Goal: Information Seeking & Learning: Learn about a topic

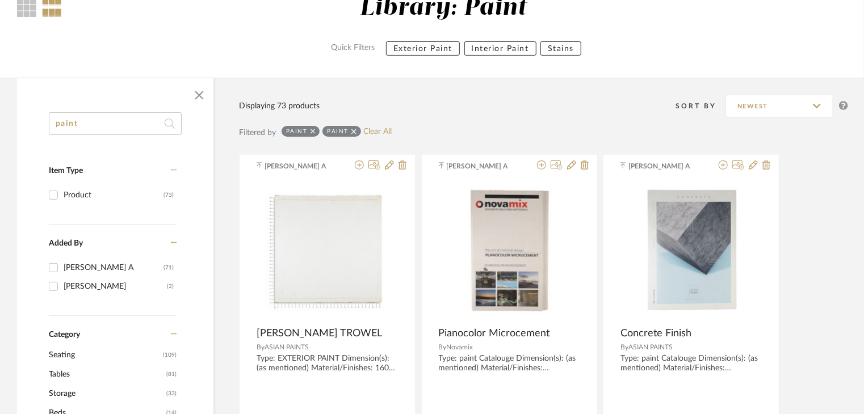
click at [114, 125] on input "paint" at bounding box center [115, 123] width 133 height 23
type input "p"
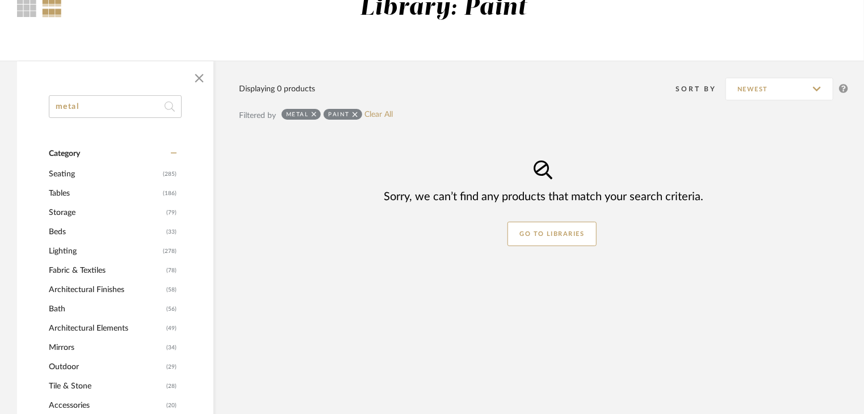
click at [111, 105] on input "metal" at bounding box center [115, 106] width 133 height 23
type input "m"
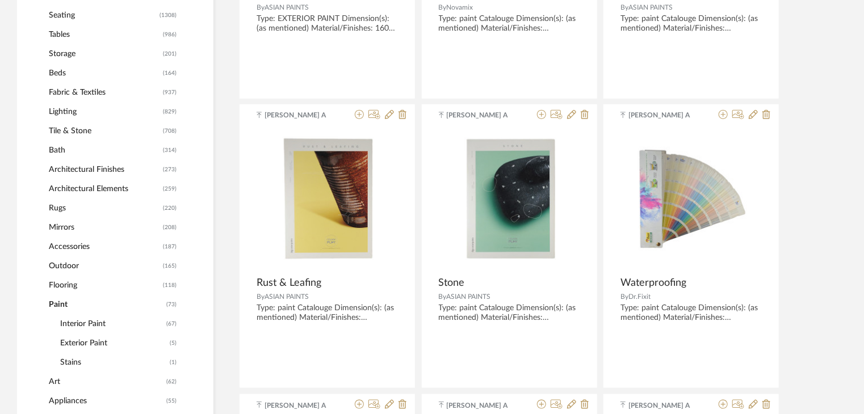
scroll to position [454, 0]
click at [121, 189] on span "Architectural Elements" at bounding box center [104, 188] width 111 height 19
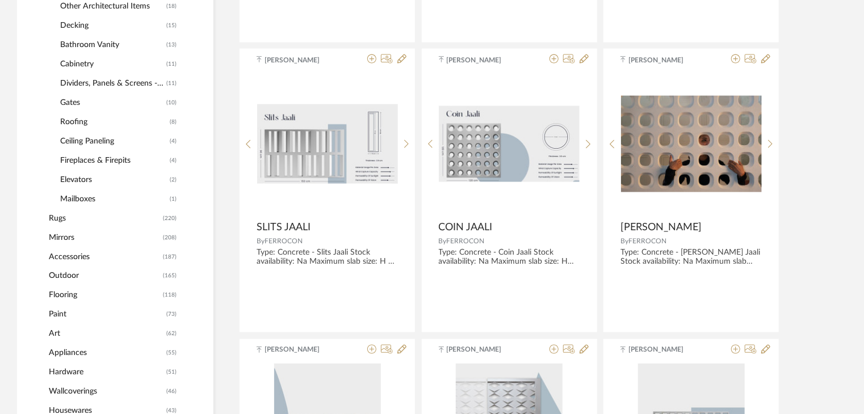
scroll to position [820, 0]
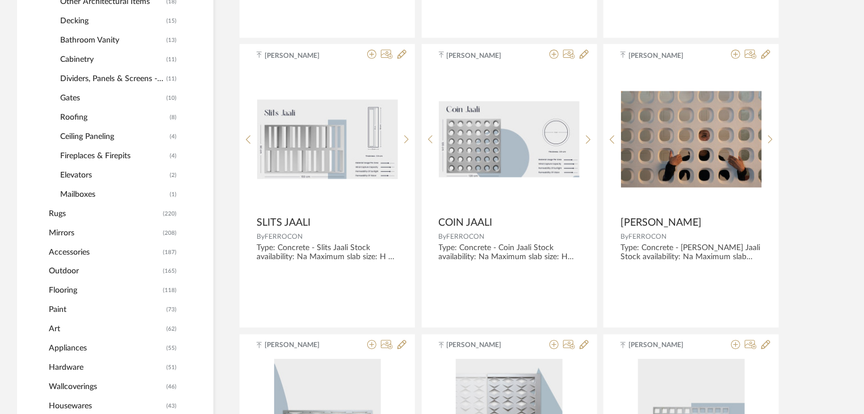
click at [64, 251] on span "Accessories" at bounding box center [104, 252] width 111 height 19
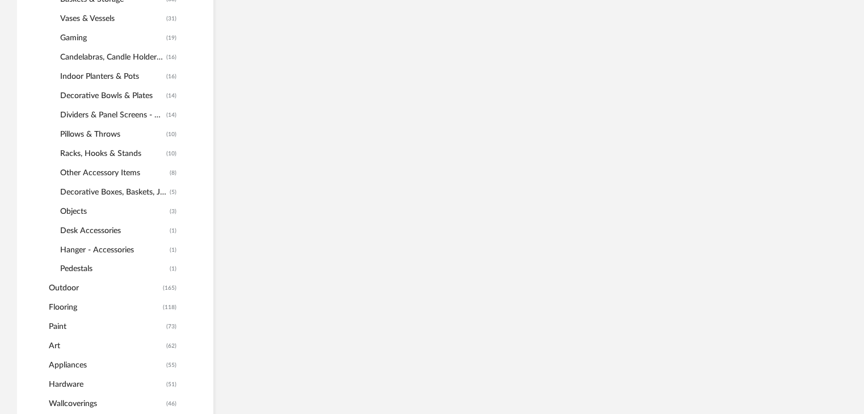
scroll to position [837, 0]
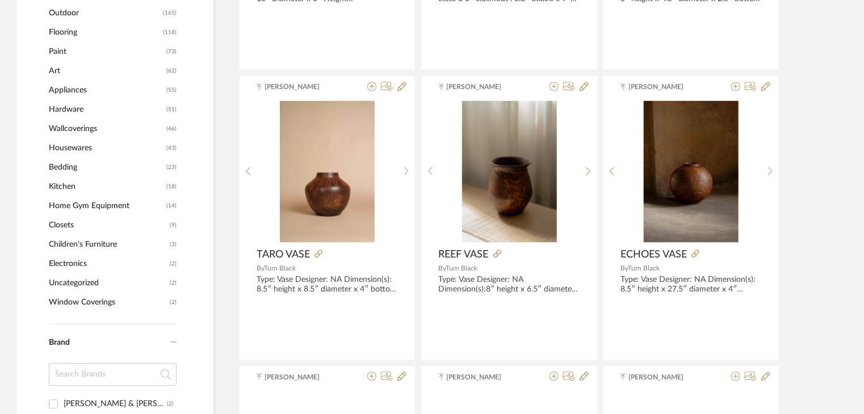
scroll to position [1121, 0]
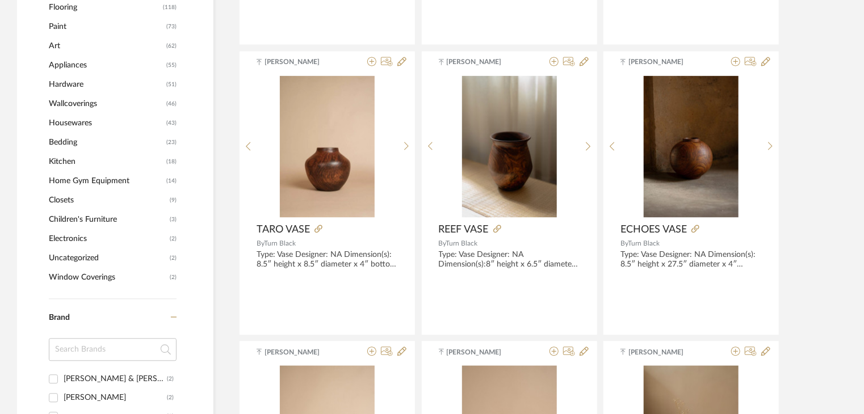
click at [71, 119] on span "Housewares" at bounding box center [106, 122] width 115 height 19
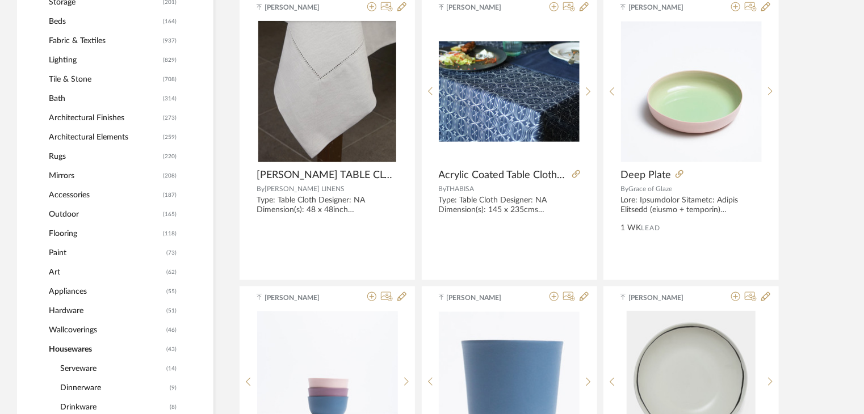
scroll to position [561, 0]
click at [68, 213] on span "Outdoor" at bounding box center [104, 214] width 111 height 19
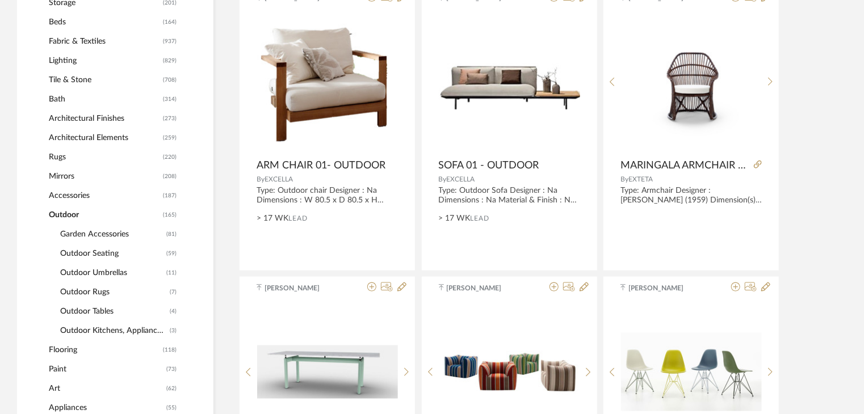
click at [72, 193] on span "Accessories" at bounding box center [104, 195] width 111 height 19
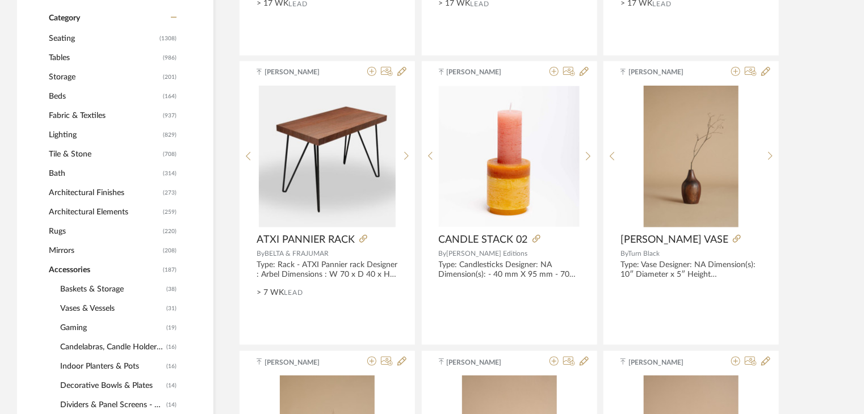
scroll to position [491, 0]
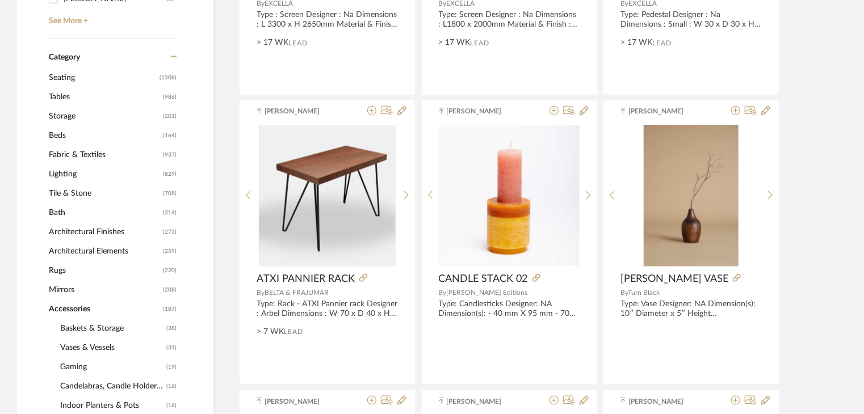
click at [89, 252] on span "Architectural Elements" at bounding box center [104, 251] width 111 height 19
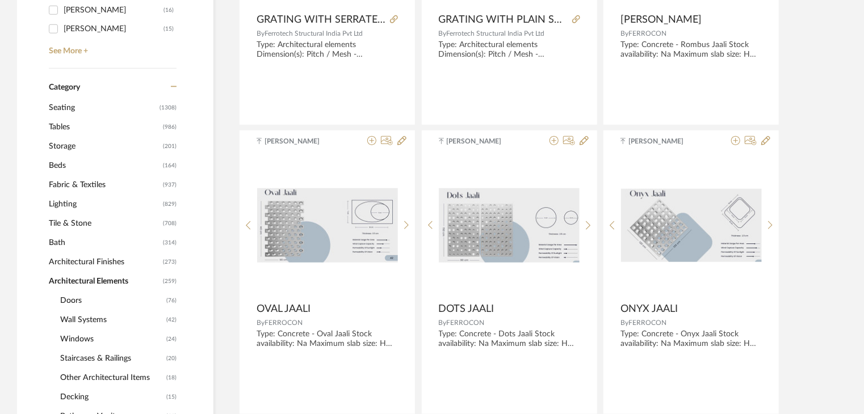
scroll to position [418, 0]
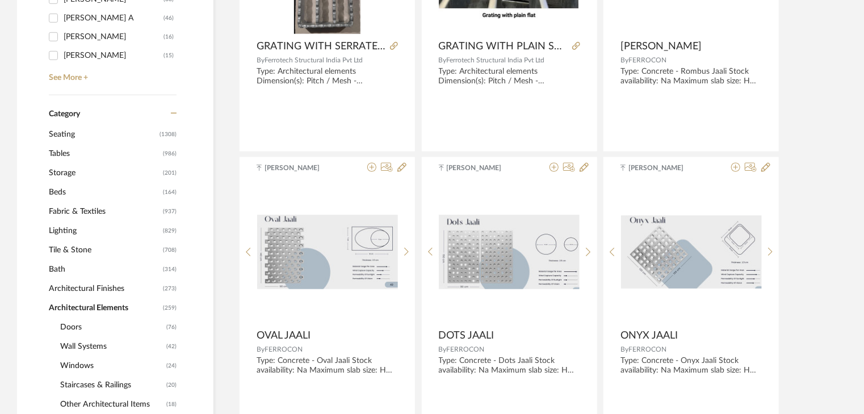
click at [67, 246] on span "Tile & Stone" at bounding box center [104, 250] width 111 height 19
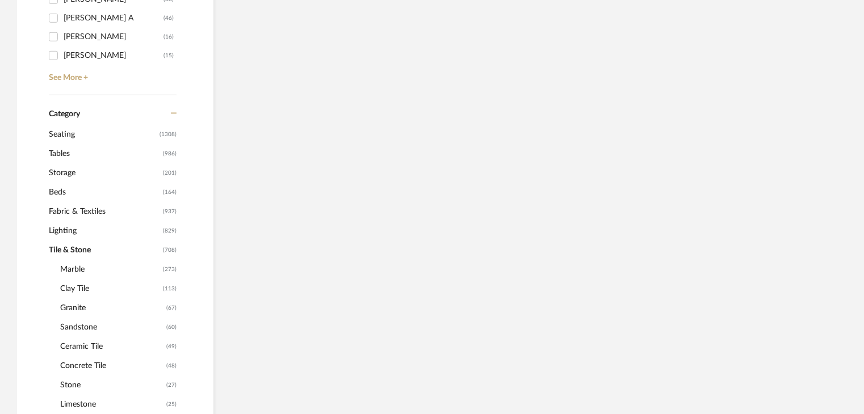
click at [68, 235] on span "Lighting" at bounding box center [104, 230] width 111 height 19
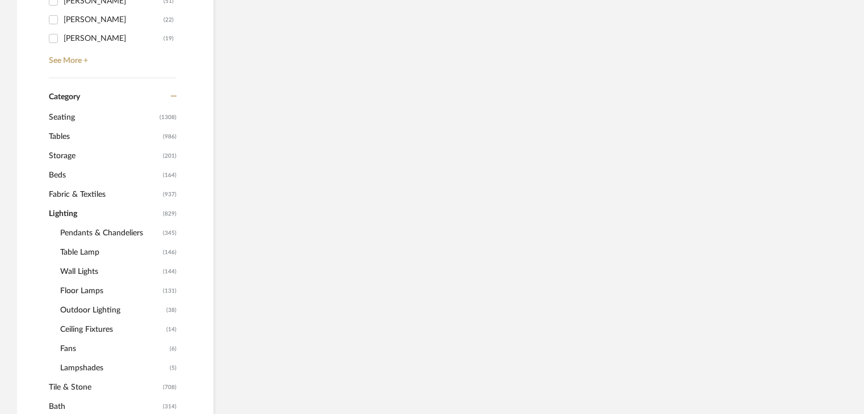
scroll to position [401, 0]
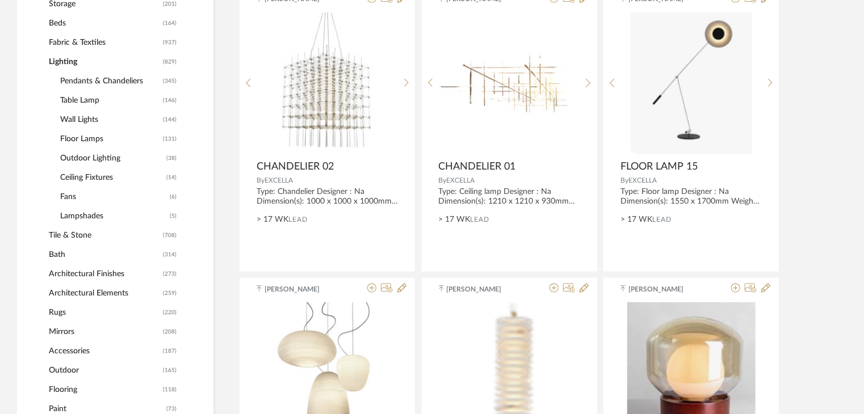
scroll to position [571, 0]
click at [107, 270] on span "Architectural Finishes" at bounding box center [104, 272] width 111 height 19
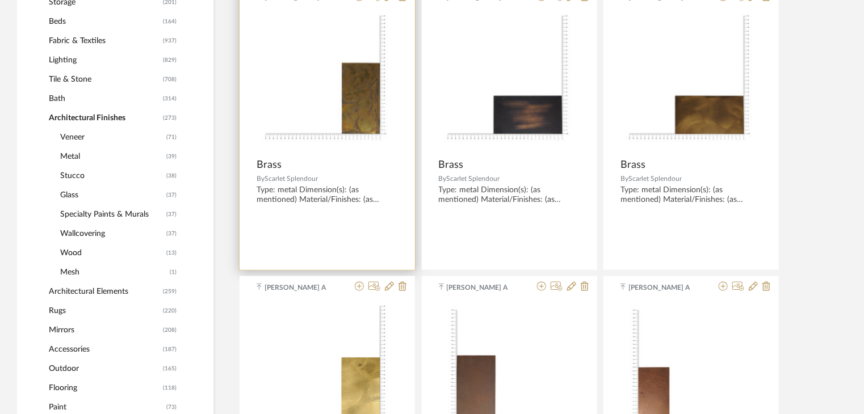
click at [354, 94] on img "0" at bounding box center [326, 81] width 141 height 141
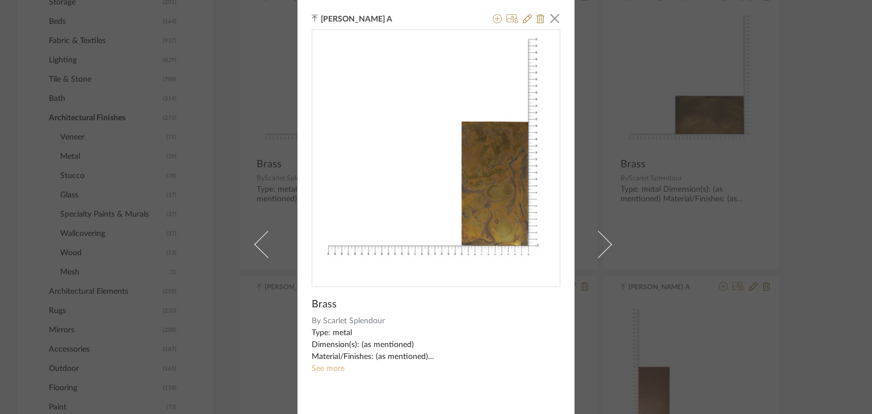
click at [320, 371] on link "See more" at bounding box center [327, 369] width 33 height 8
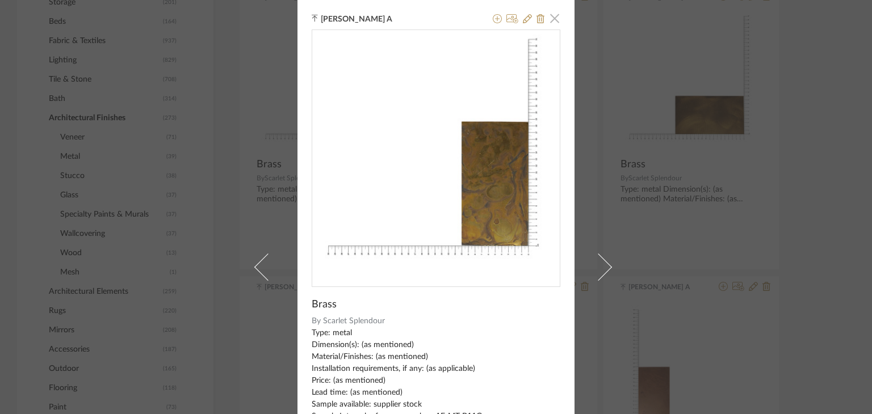
click at [552, 21] on span "button" at bounding box center [554, 18] width 23 height 23
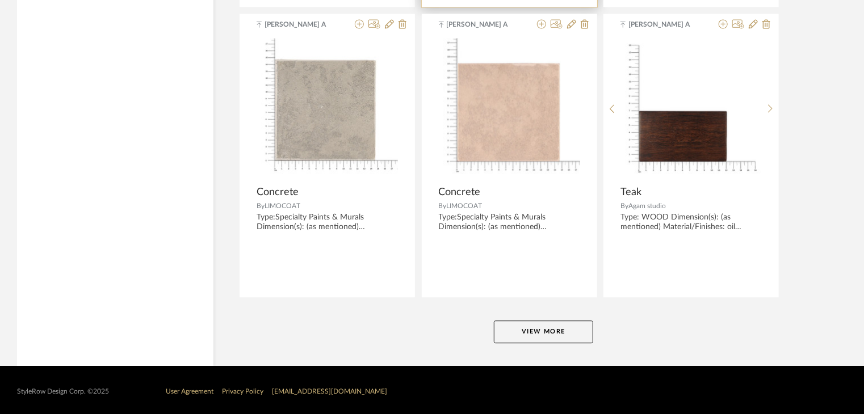
scroll to position [3447, 0]
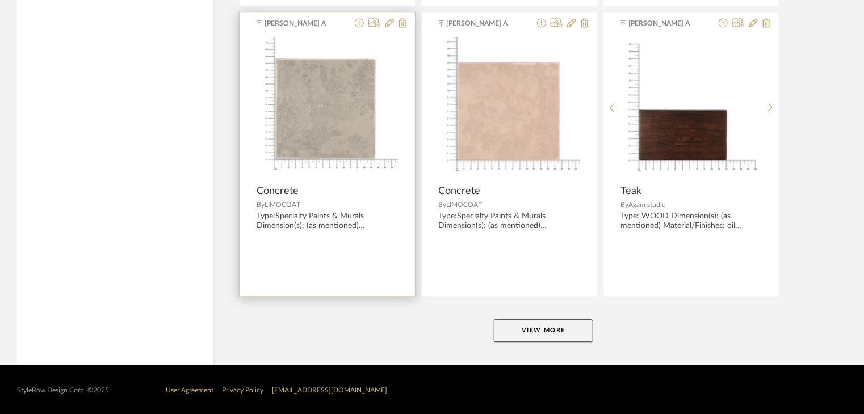
click at [330, 103] on div at bounding box center [326, 108] width 141 height 142
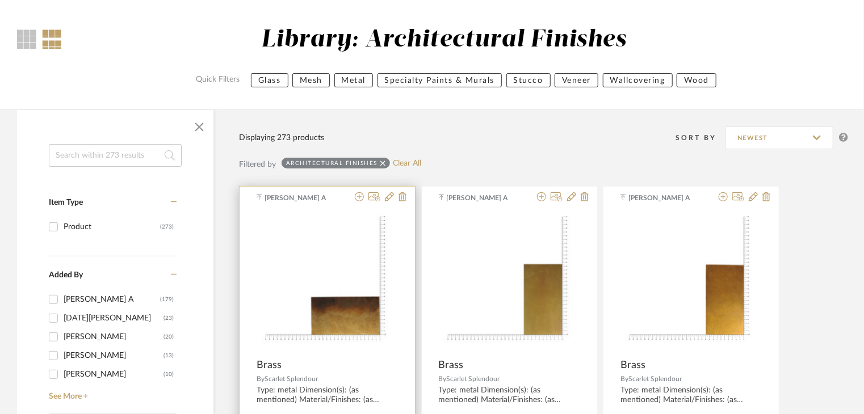
scroll to position [170, 0]
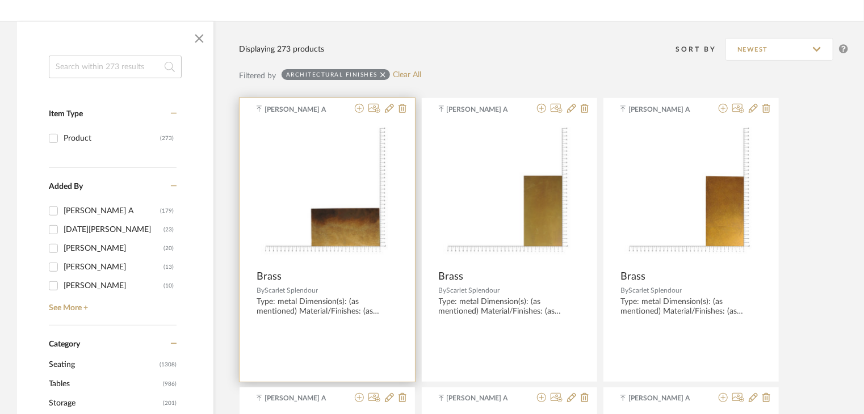
click at [315, 237] on img "0" at bounding box center [326, 193] width 141 height 141
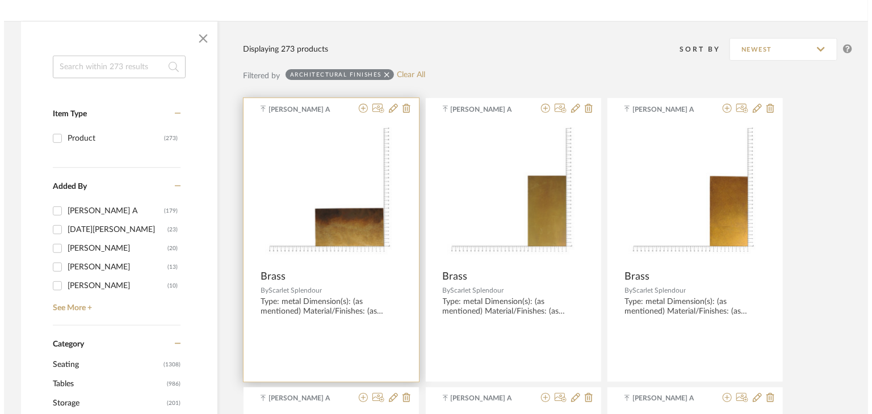
scroll to position [0, 0]
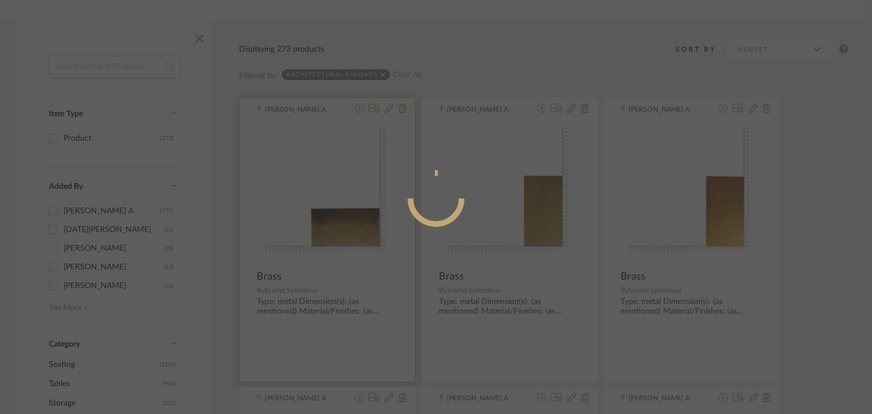
click at [315, 237] on mat-dialog-content at bounding box center [435, 244] width 277 height 489
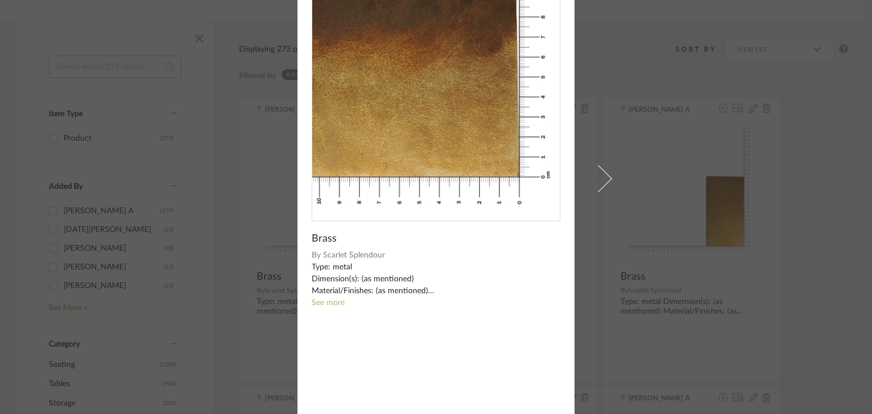
scroll to position [74, 0]
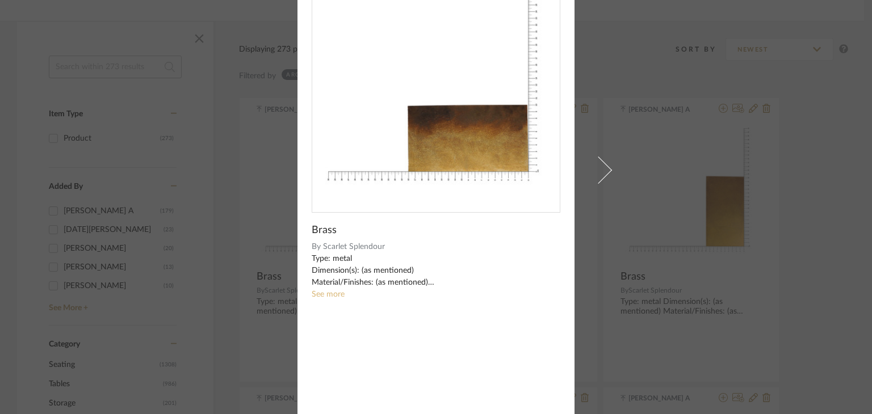
click at [330, 292] on link "See more" at bounding box center [327, 295] width 33 height 8
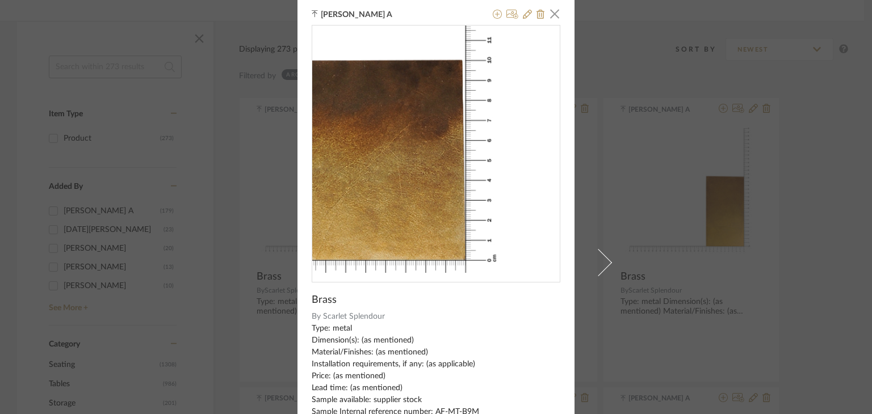
scroll to position [0, 0]
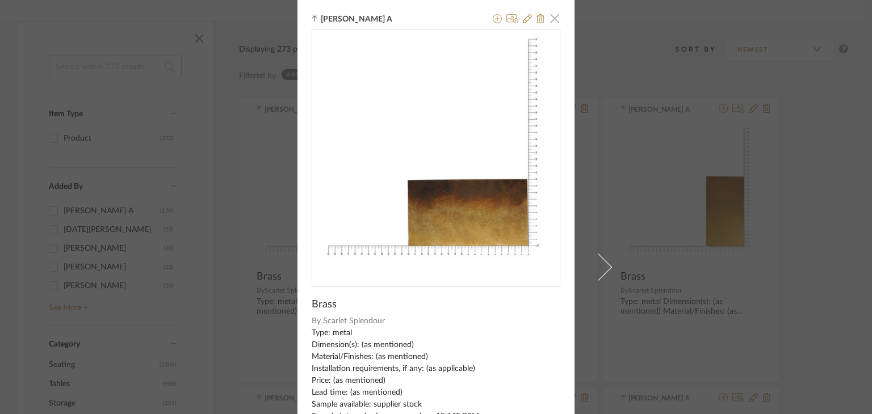
click at [550, 20] on span "button" at bounding box center [554, 18] width 23 height 23
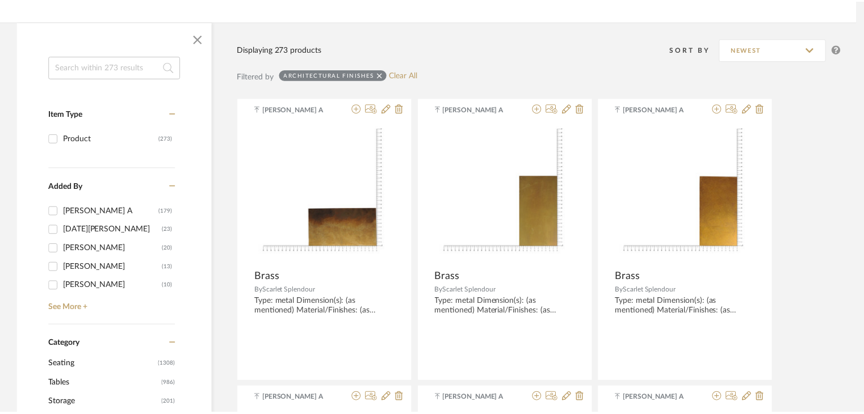
scroll to position [170, 0]
